Goal: Information Seeking & Learning: Learn about a topic

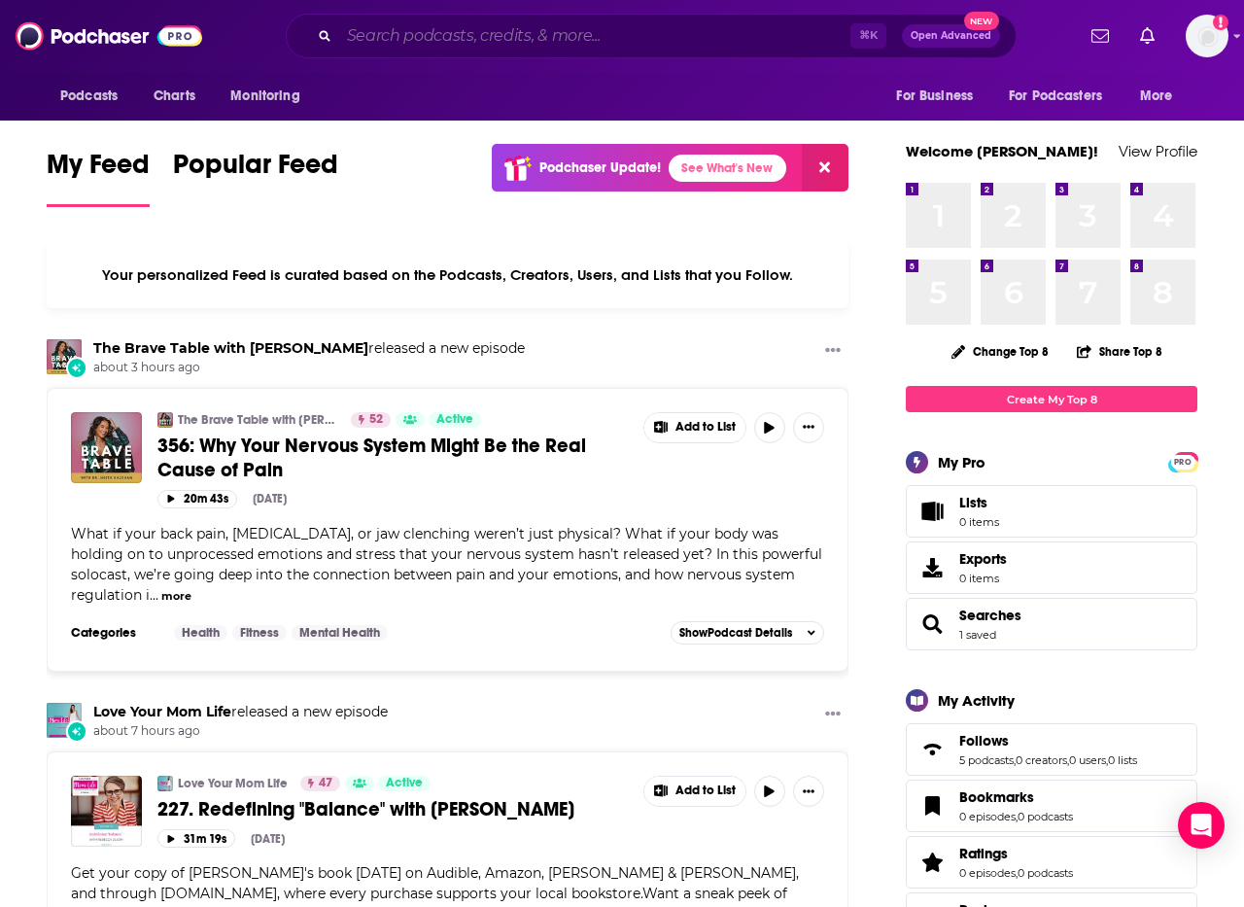
click at [372, 39] on input "Search podcasts, credits, & more..." at bounding box center [594, 35] width 511 height 31
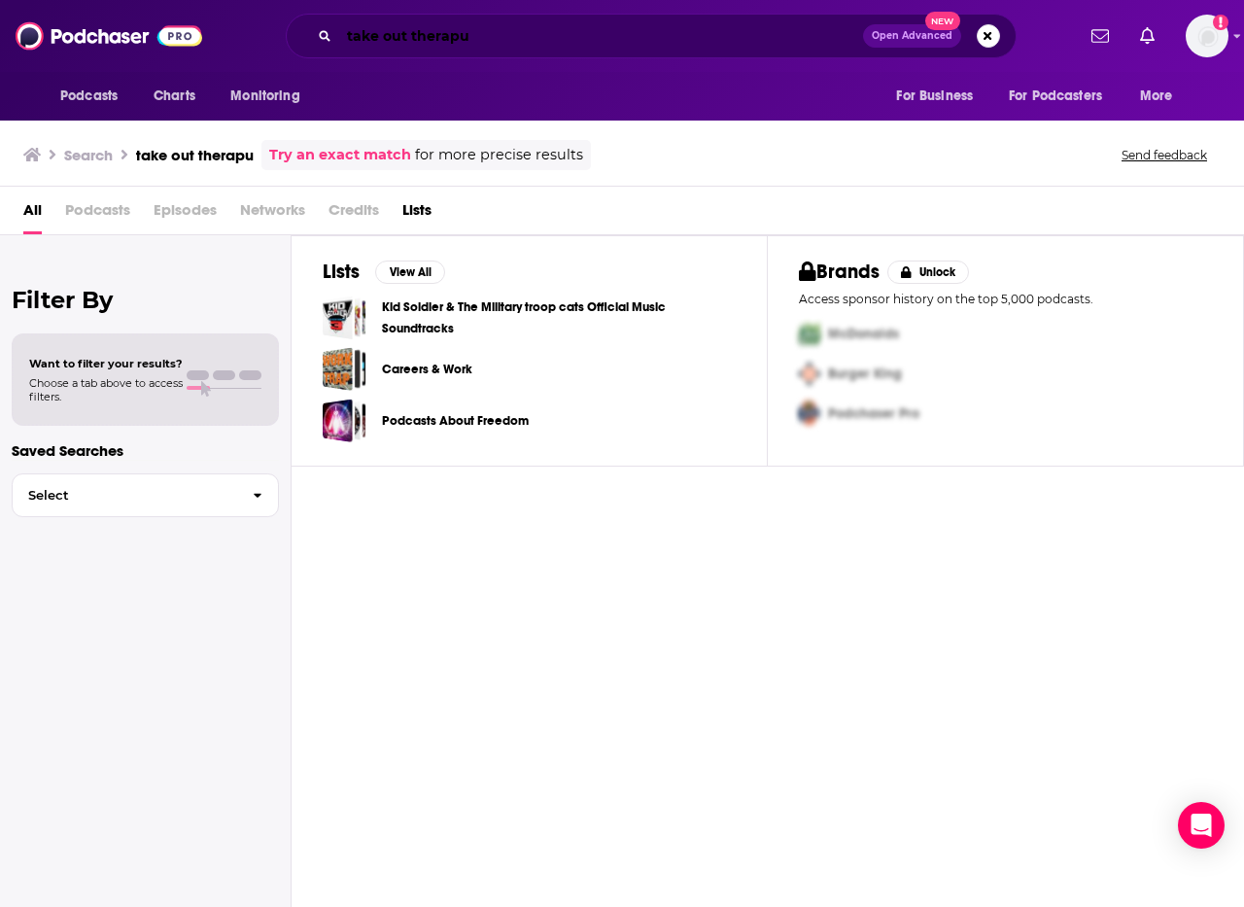
click at [477, 34] on input "take out therapu" at bounding box center [601, 35] width 524 height 31
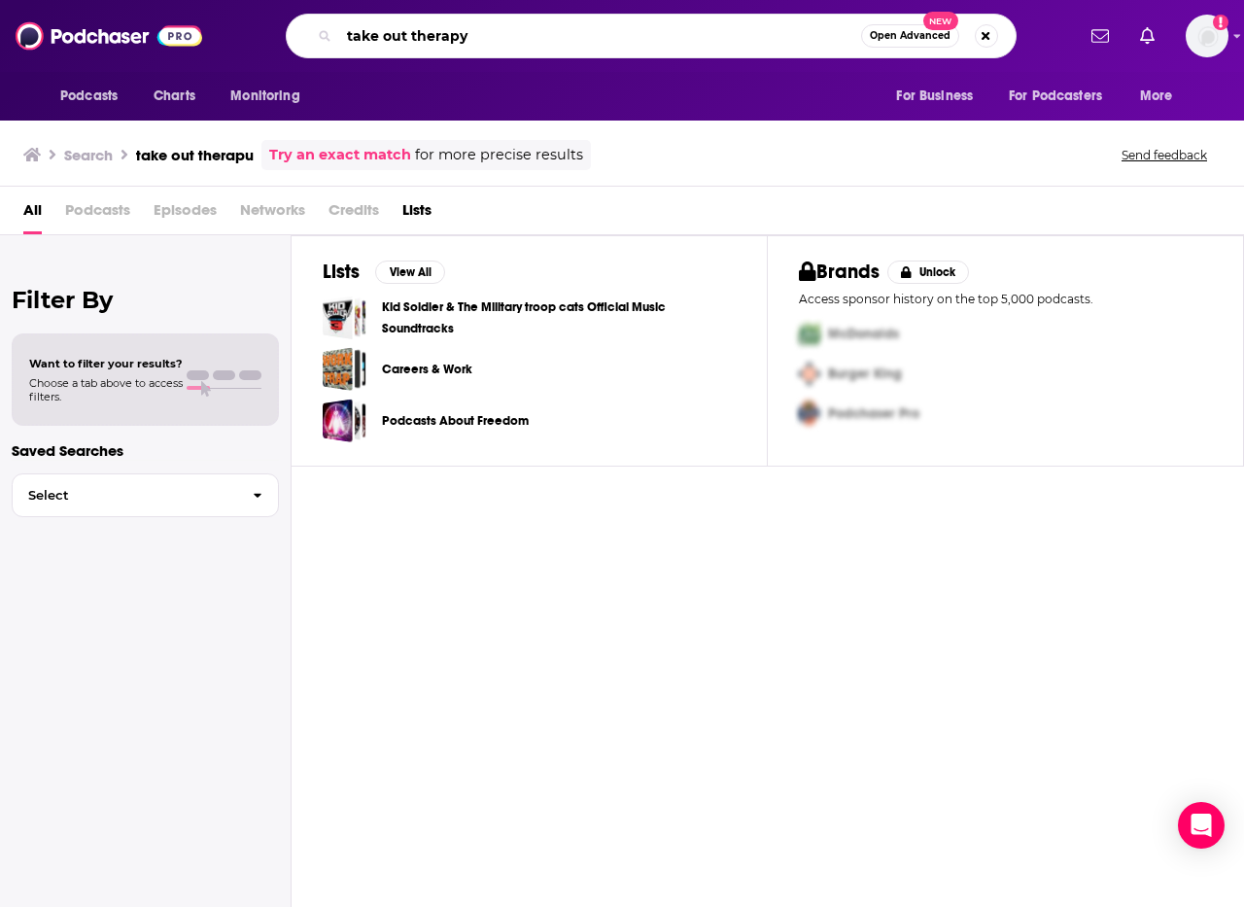
type input "take out therapy"
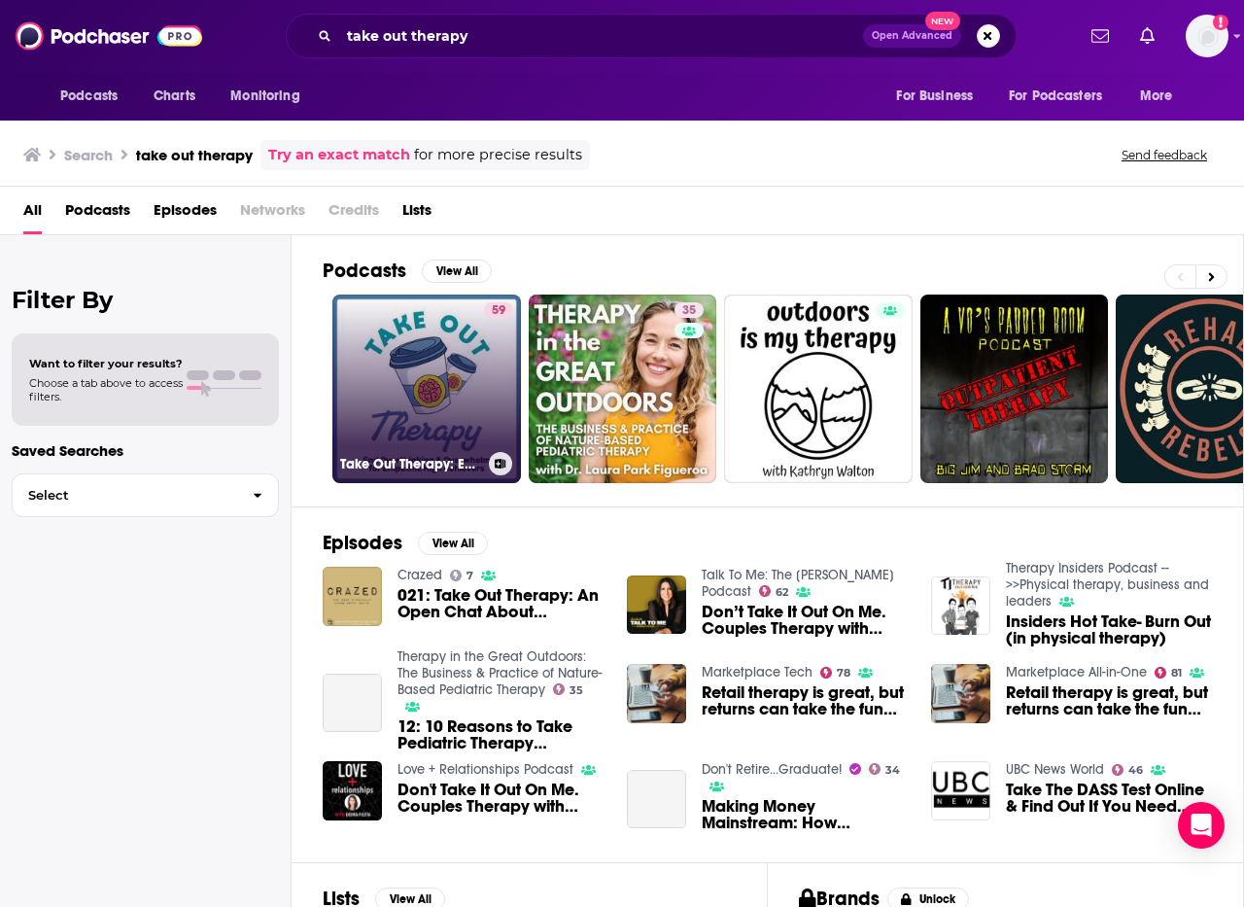
click at [427, 382] on link "59 Take Out Therapy: End Overthinking & Overwhelm for Empathic High Achievers" at bounding box center [426, 389] width 189 height 189
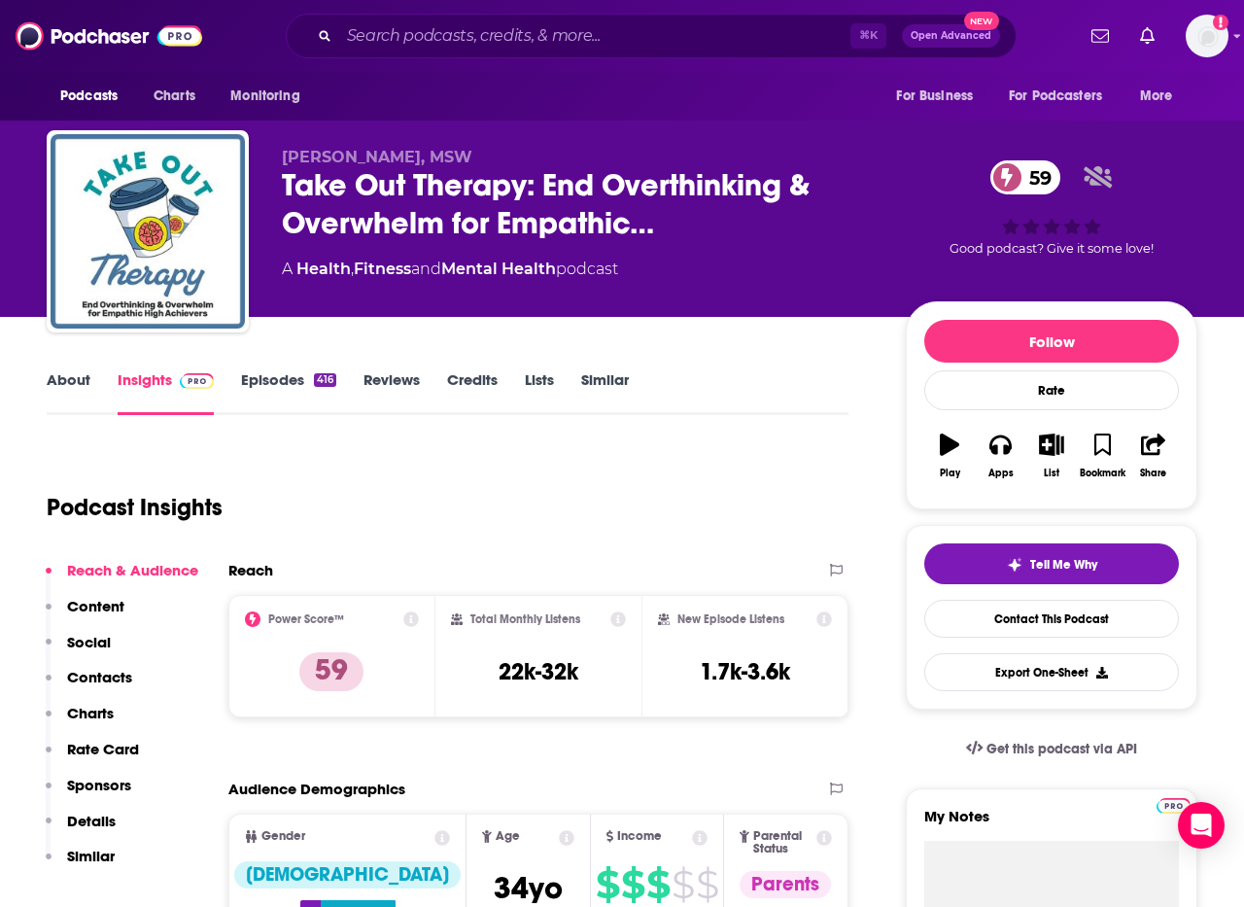
click at [290, 379] on link "Episodes 416" at bounding box center [288, 392] width 95 height 45
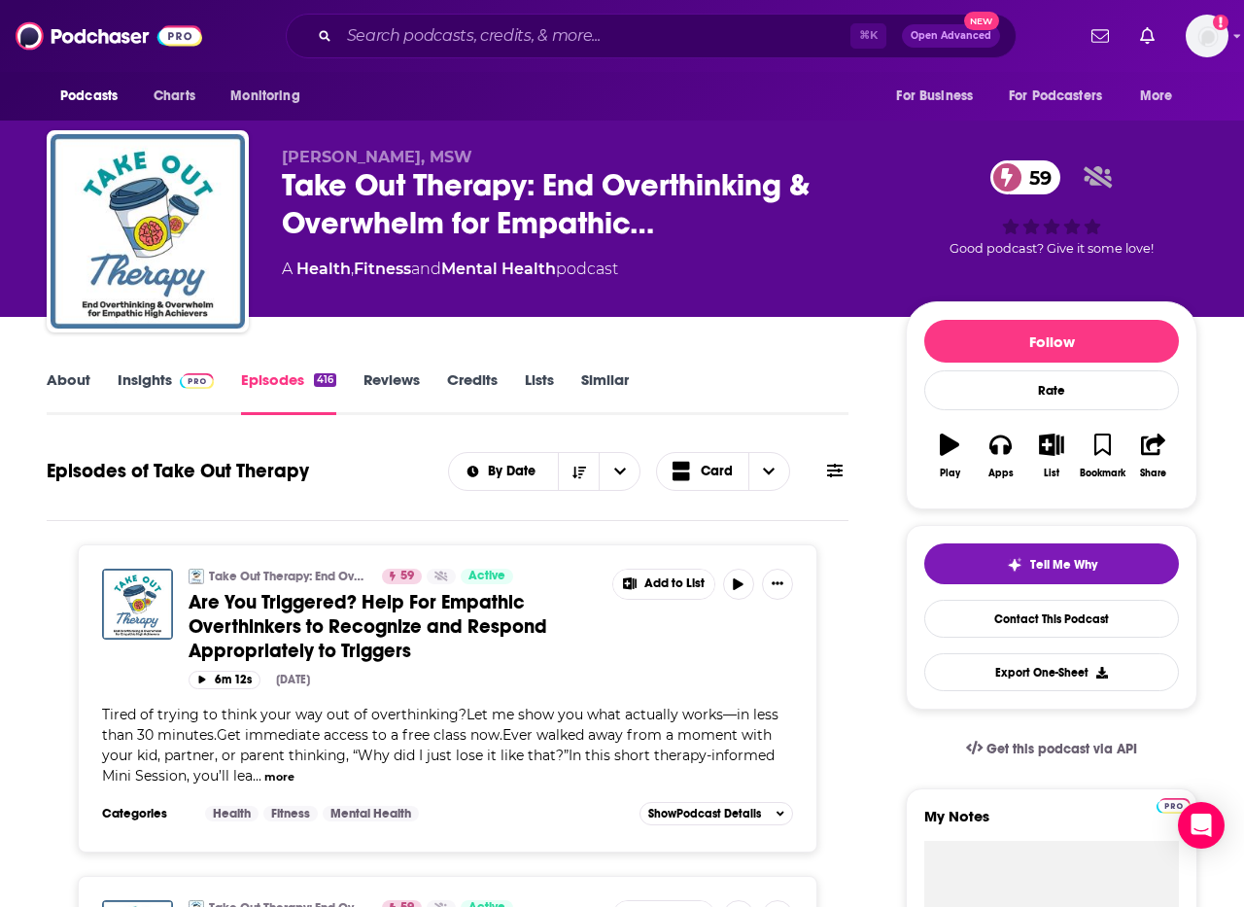
click at [82, 390] on link "About" at bounding box center [69, 392] width 44 height 45
